Goal: Task Accomplishment & Management: Use online tool/utility

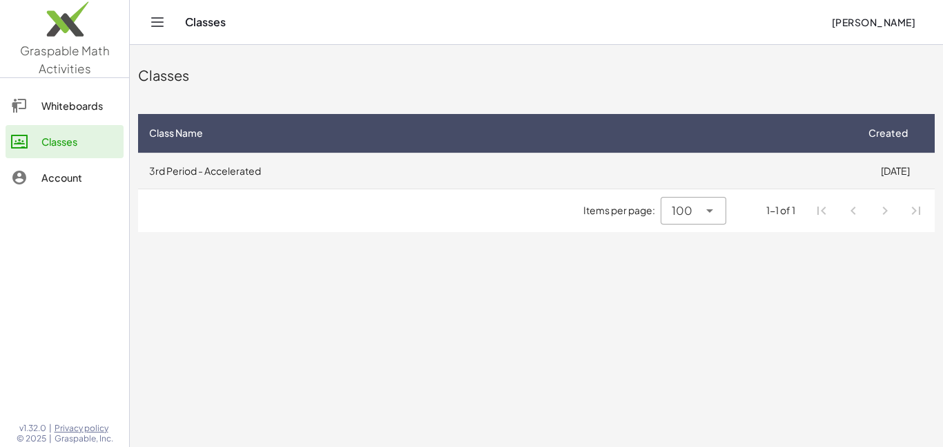
click at [246, 170] on td "3rd Period - Accelerated" at bounding box center [496, 171] width 717 height 36
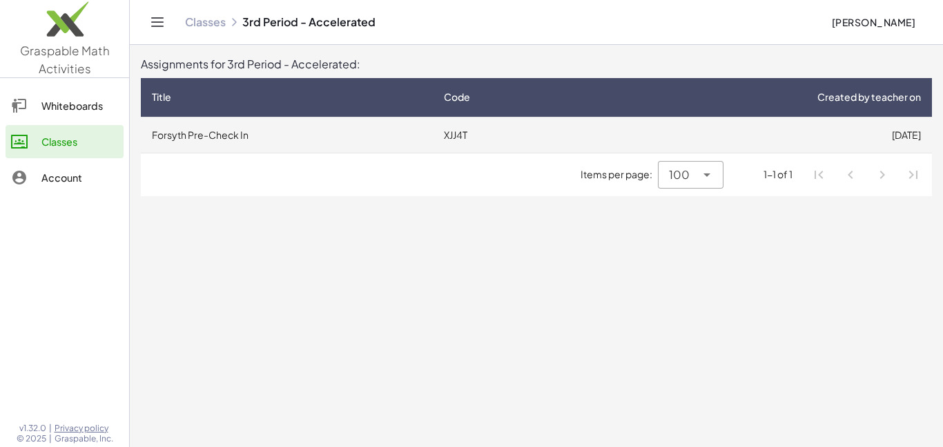
click at [257, 142] on td "Forsyth Pre-Check In" at bounding box center [287, 135] width 292 height 36
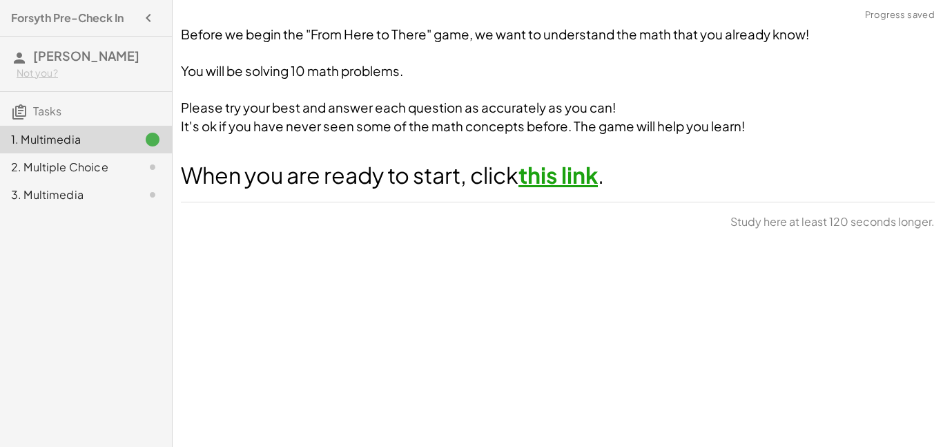
click at [594, 188] on h1 "When you are ready to start, click this link ." at bounding box center [558, 174] width 754 height 31
click at [594, 172] on link "this link" at bounding box center [557, 175] width 79 height 28
